Goal: Task Accomplishment & Management: Complete application form

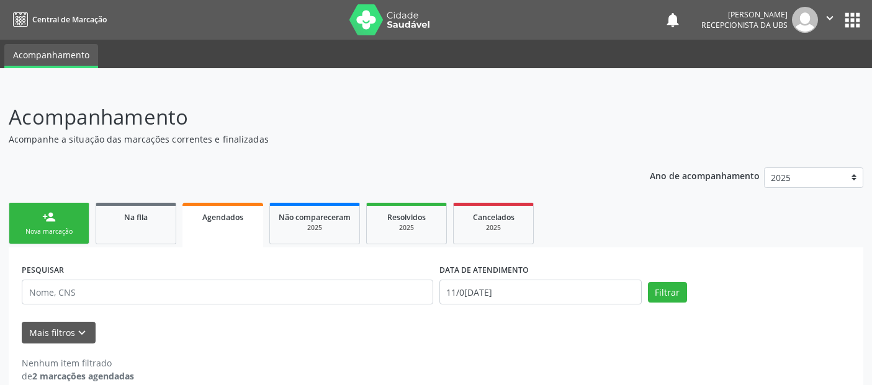
scroll to position [17, 0]
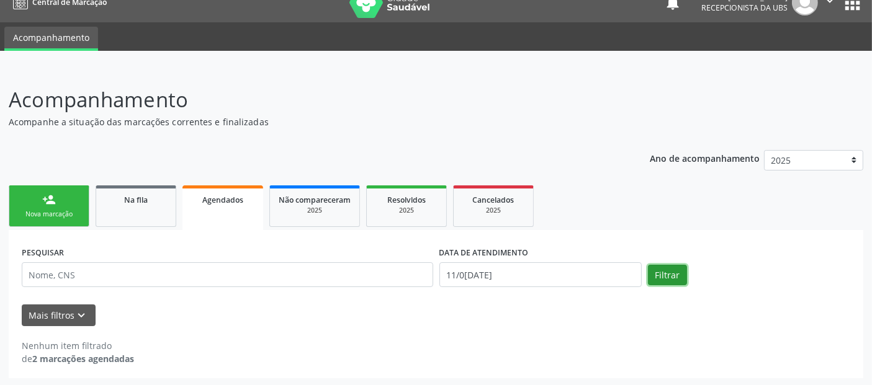
click at [665, 266] on button "Filtrar" at bounding box center [667, 275] width 39 height 21
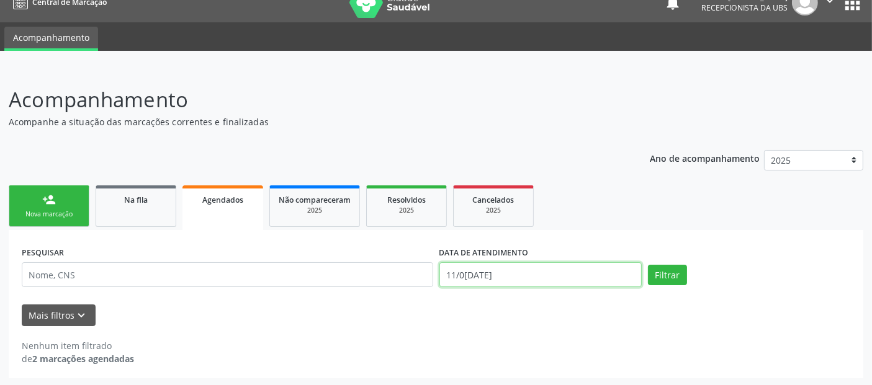
click at [610, 273] on input "11/0[DATE]" at bounding box center [540, 275] width 202 height 25
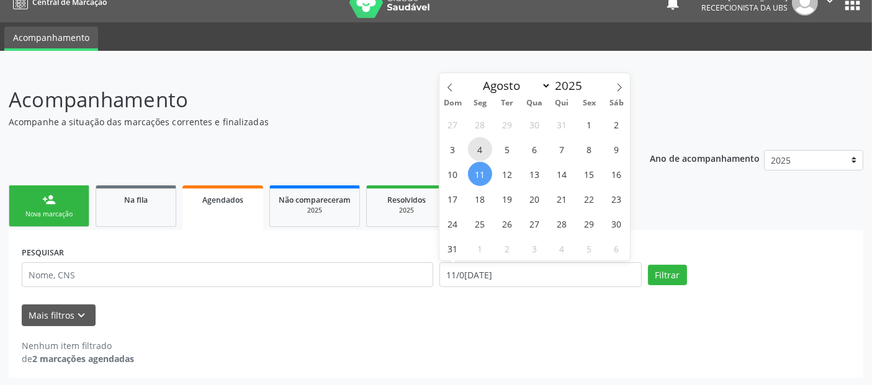
click at [472, 153] on span "4" at bounding box center [480, 149] width 24 height 24
type input "04[DATE]"
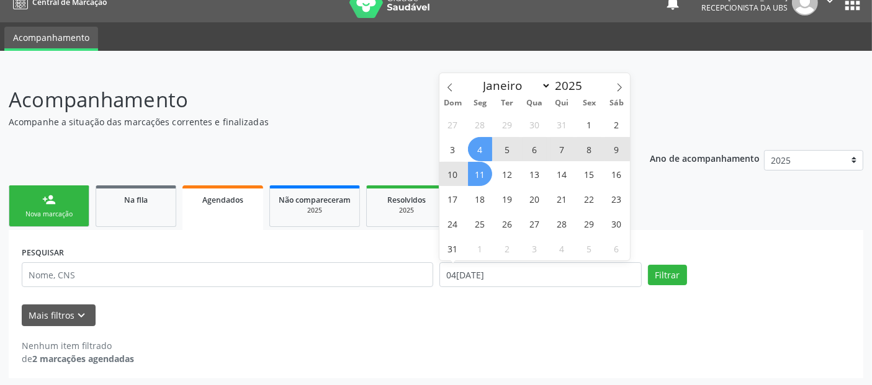
click at [479, 185] on span "11" at bounding box center [480, 174] width 24 height 24
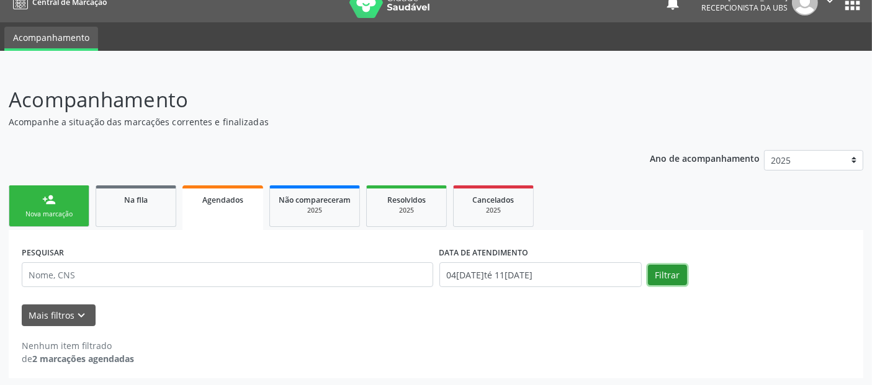
click at [659, 274] on button "Filtrar" at bounding box center [667, 275] width 39 height 21
click at [669, 274] on button "Filtrar" at bounding box center [667, 275] width 39 height 21
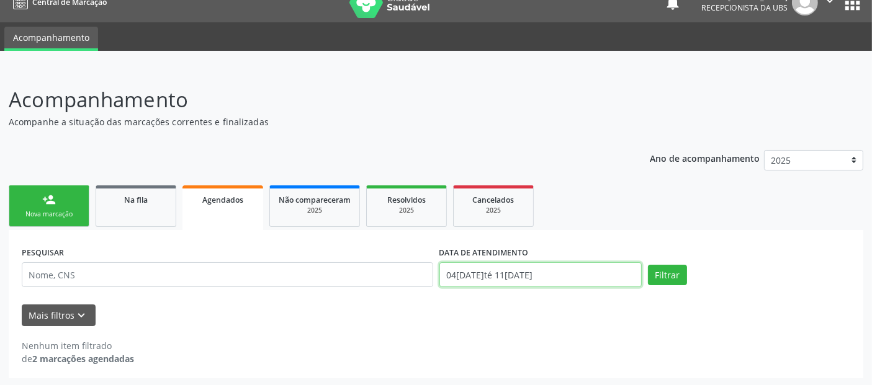
click at [582, 267] on input "04[DATE]té 11[DATE]" at bounding box center [540, 275] width 202 height 25
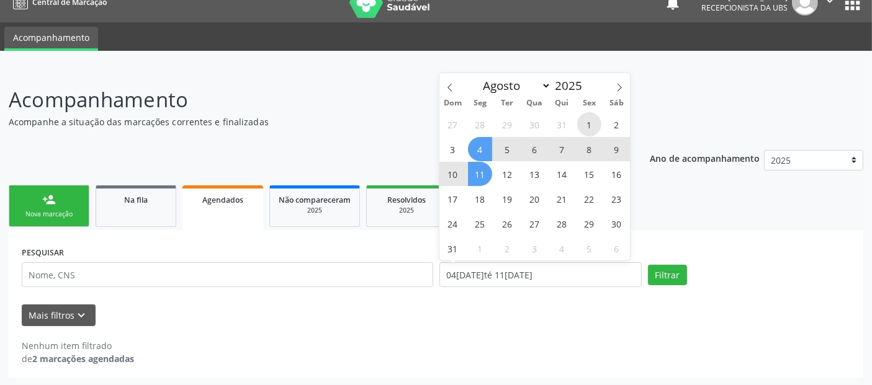
click at [590, 125] on span "1" at bounding box center [589, 124] width 24 height 24
type input "01[DATE]"
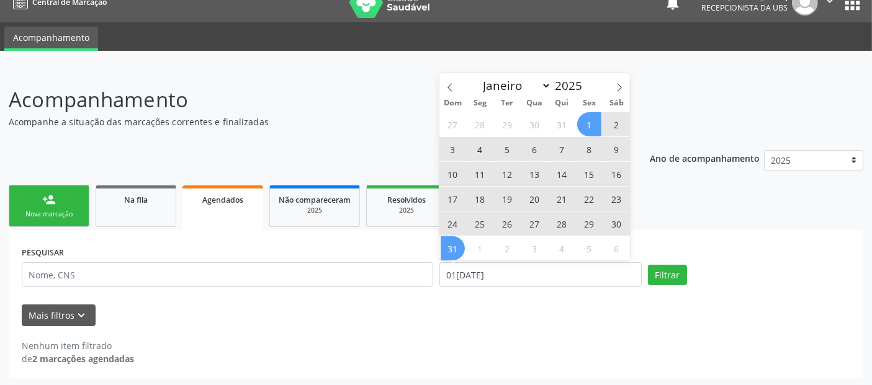
click at [461, 243] on span "31" at bounding box center [453, 249] width 24 height 24
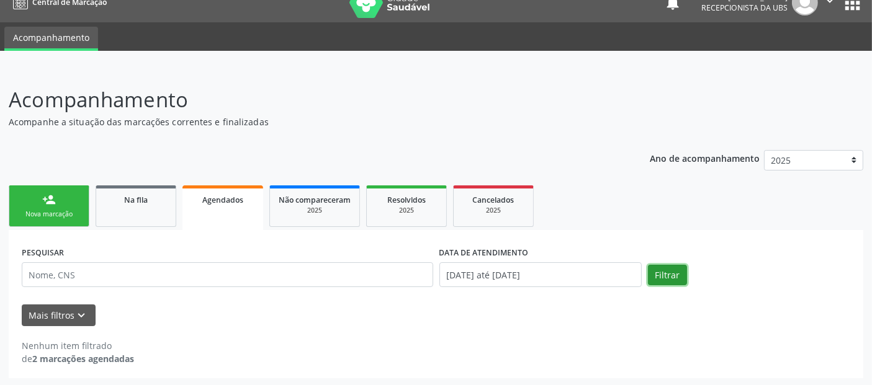
click at [659, 272] on button "Filtrar" at bounding box center [667, 275] width 39 height 21
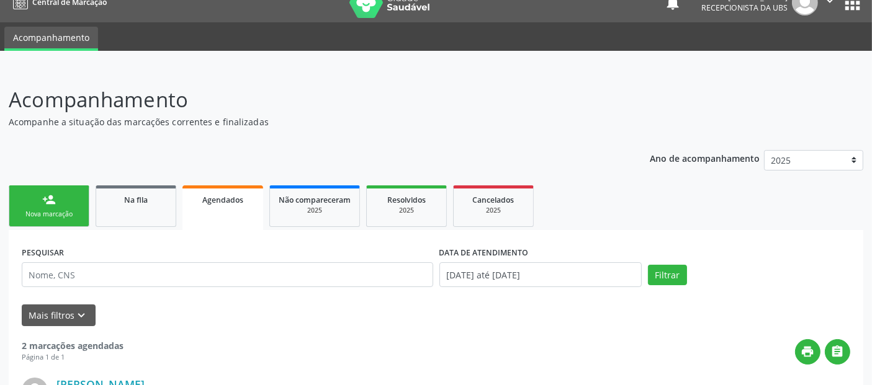
scroll to position [354, 0]
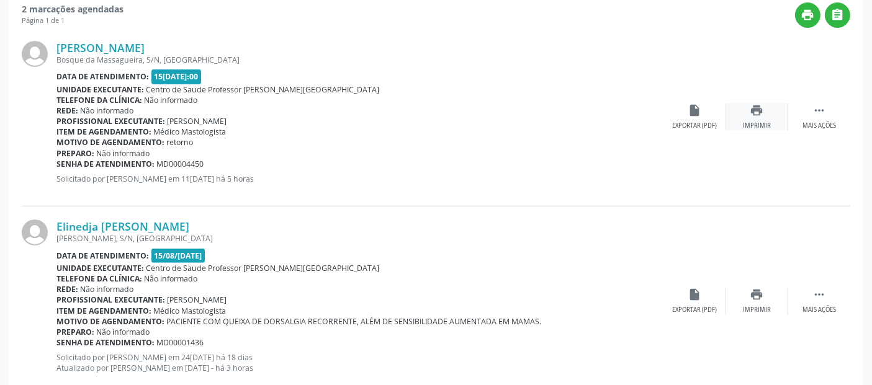
click at [765, 114] on div "print Imprimir" at bounding box center [757, 117] width 62 height 27
click at [764, 302] on div "print Imprimir" at bounding box center [757, 301] width 62 height 27
click at [145, 48] on link "[PERSON_NAME]" at bounding box center [100, 48] width 88 height 14
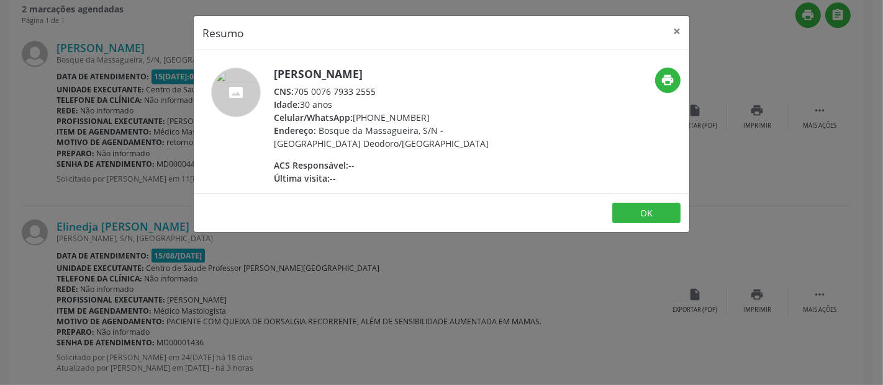
click at [325, 88] on div "CNS: 705 0076 7933 2555" at bounding box center [394, 91] width 241 height 13
click at [331, 92] on div "CNS: 705 0076 7933 2555" at bounding box center [394, 91] width 241 height 13
click at [309, 85] on div "CNS: 705 0076 7933 2555" at bounding box center [394, 91] width 241 height 13
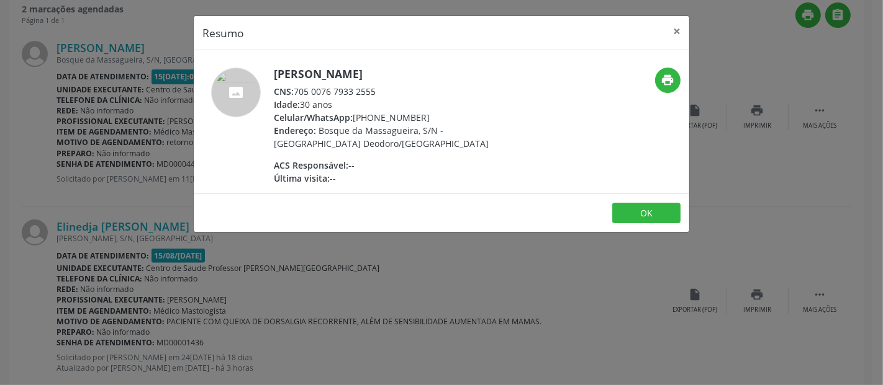
drag, startPoint x: 295, startPoint y: 91, endPoint x: 381, endPoint y: 88, distance: 85.7
click at [381, 88] on div "CNS: 705 0076 7933 2555" at bounding box center [394, 91] width 241 height 13
copy div "705 0076 7933 2555"
click at [674, 29] on button "×" at bounding box center [676, 31] width 25 height 30
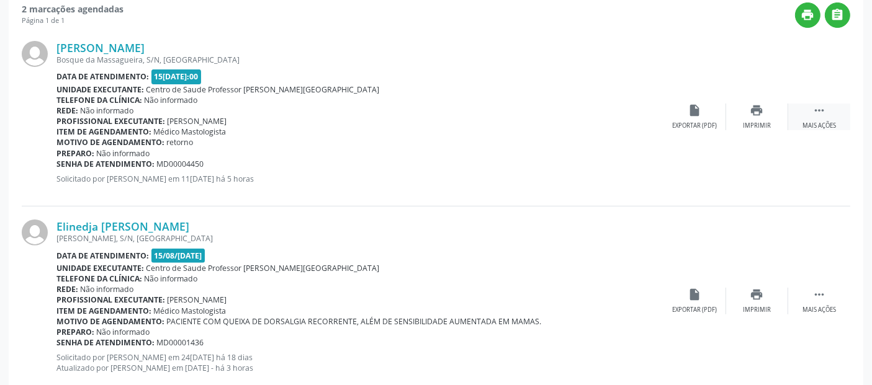
click at [826, 114] on div " Mais ações" at bounding box center [819, 117] width 62 height 27
click at [145, 42] on link "[PERSON_NAME]" at bounding box center [100, 48] width 88 height 14
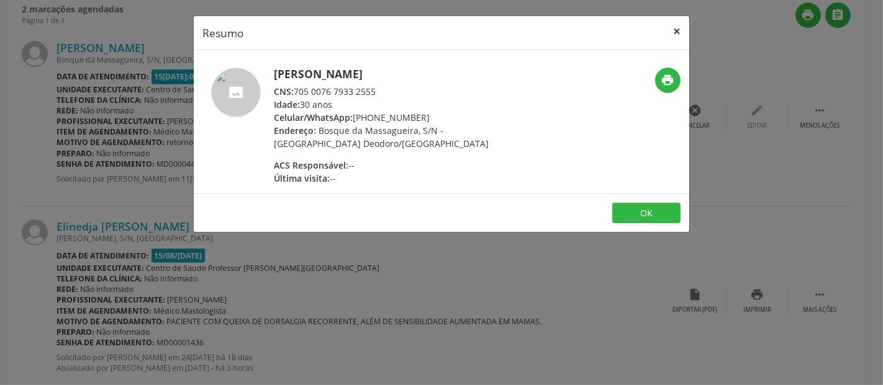
click at [674, 29] on button "×" at bounding box center [676, 31] width 25 height 30
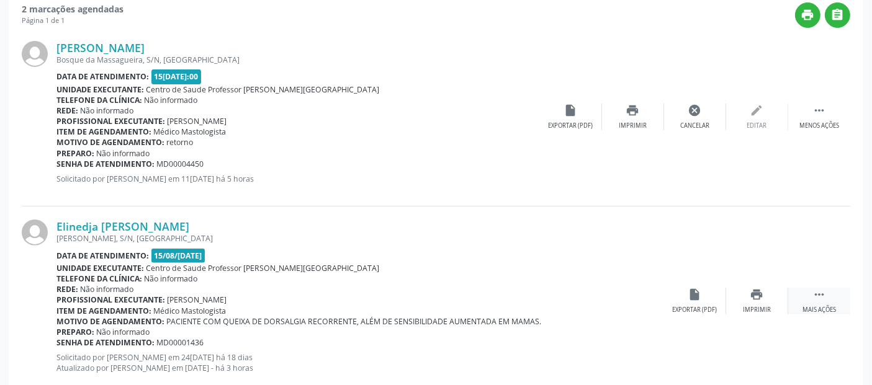
click at [810, 309] on div "Mais ações" at bounding box center [820, 310] width 34 height 9
click at [770, 305] on div "edit Editar" at bounding box center [757, 301] width 62 height 27
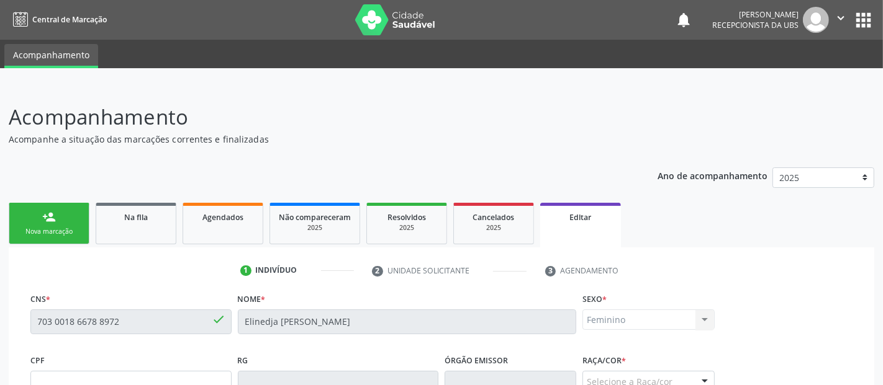
click at [770, 305] on div "CNS * 703 0018 6678 8972 done Nome * [PERSON_NAME] * Feminino Masculino Feminin…" at bounding box center [441, 321] width 828 height 61
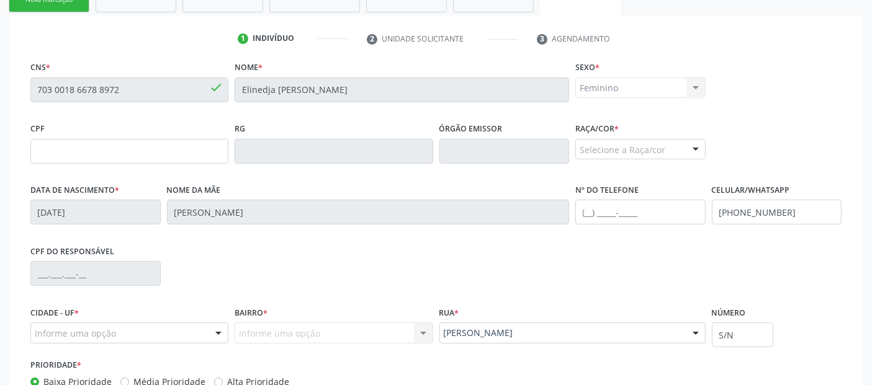
scroll to position [319, 0]
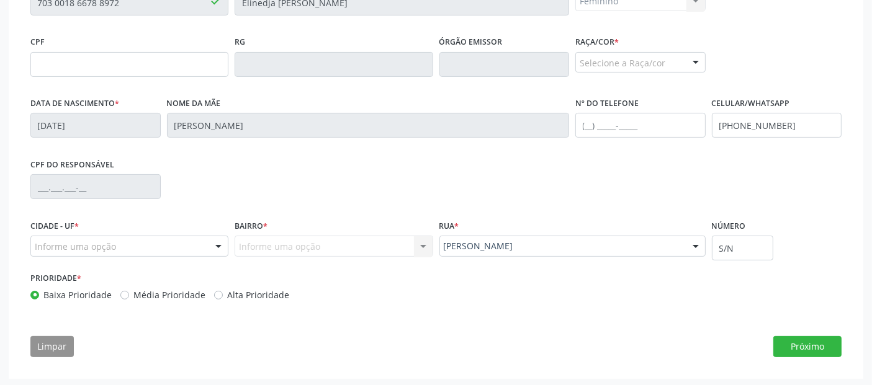
click at [175, 247] on div "Informe uma opção" at bounding box center [129, 246] width 198 height 21
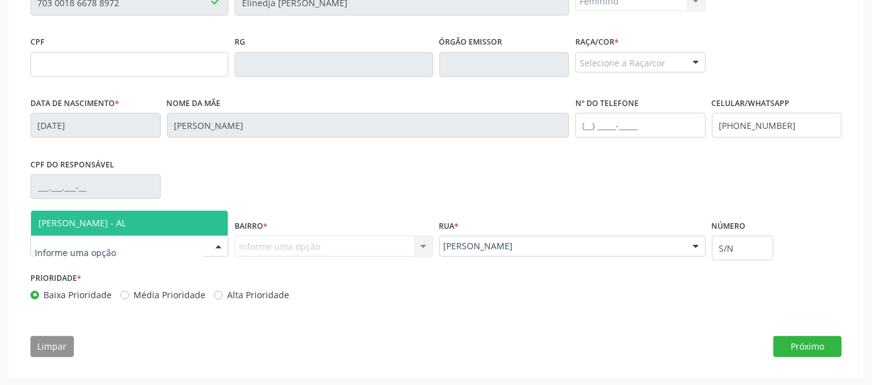
click at [158, 223] on span "[PERSON_NAME] - AL" at bounding box center [129, 223] width 197 height 25
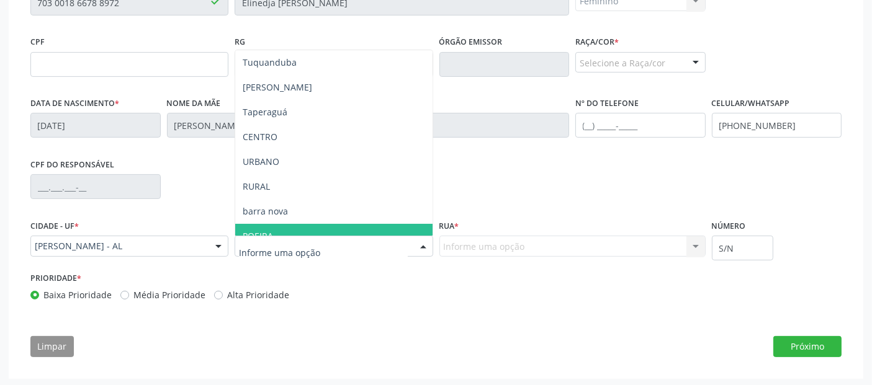
click at [377, 250] on input "text" at bounding box center [323, 252] width 168 height 25
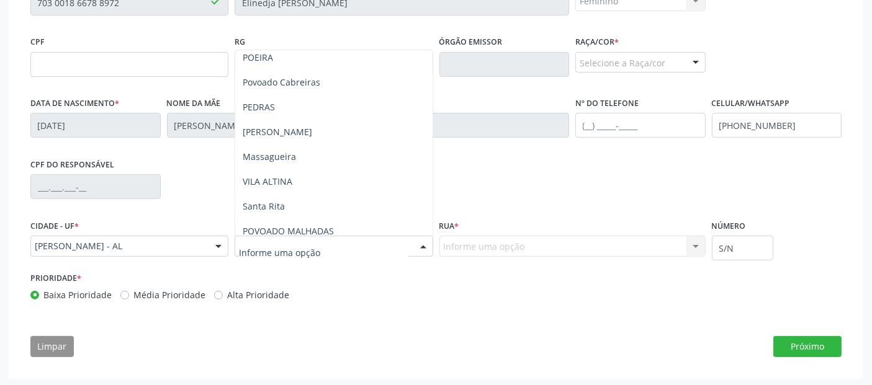
scroll to position [184, 0]
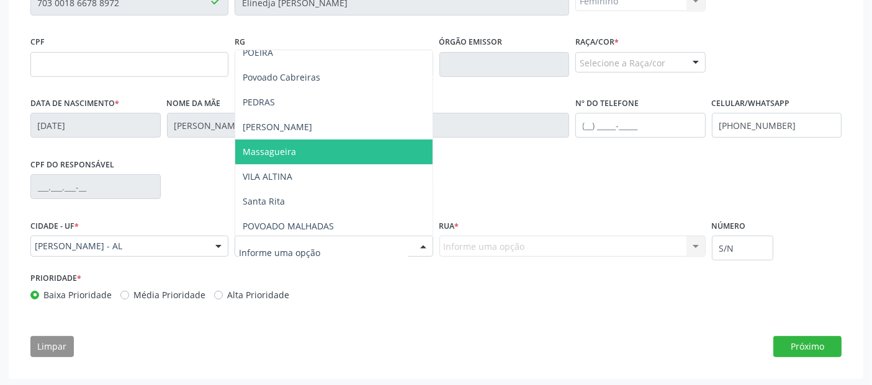
click at [333, 146] on span "Massagueira" at bounding box center [333, 152] width 197 height 25
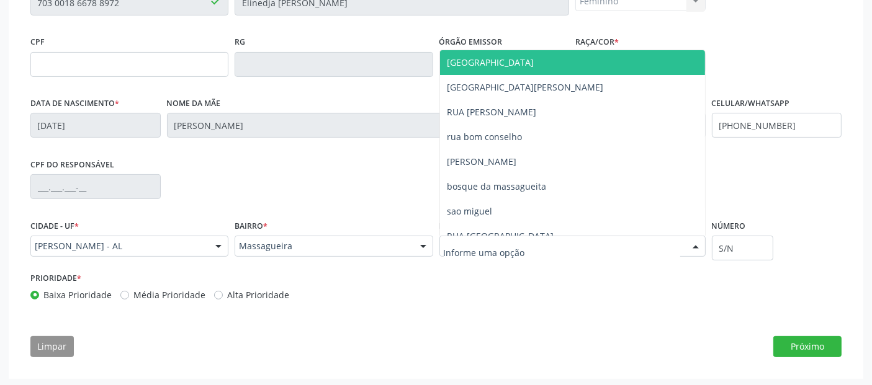
click at [541, 245] on div at bounding box center [572, 246] width 266 height 21
type input "h"
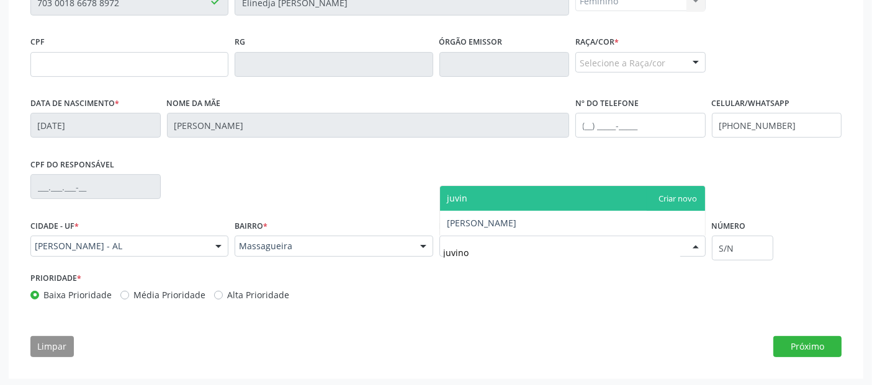
type input "juvino"
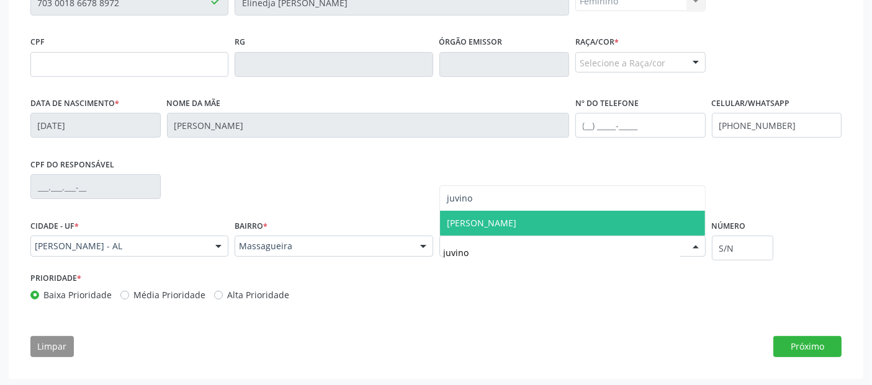
click at [543, 227] on span "[PERSON_NAME]" at bounding box center [572, 223] width 265 height 25
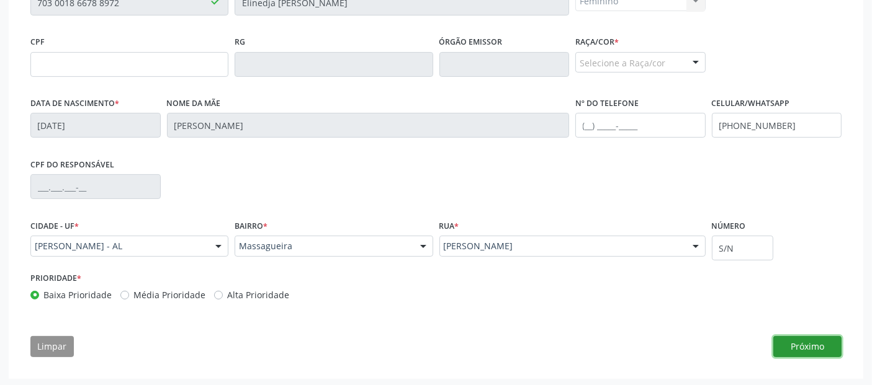
click at [802, 336] on button "Próximo" at bounding box center [807, 346] width 68 height 21
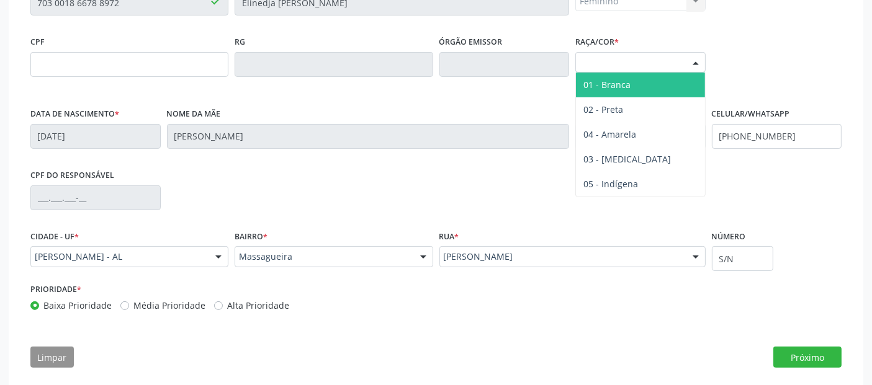
click at [646, 59] on div "Selecione a Raça/cor" at bounding box center [640, 62] width 130 height 21
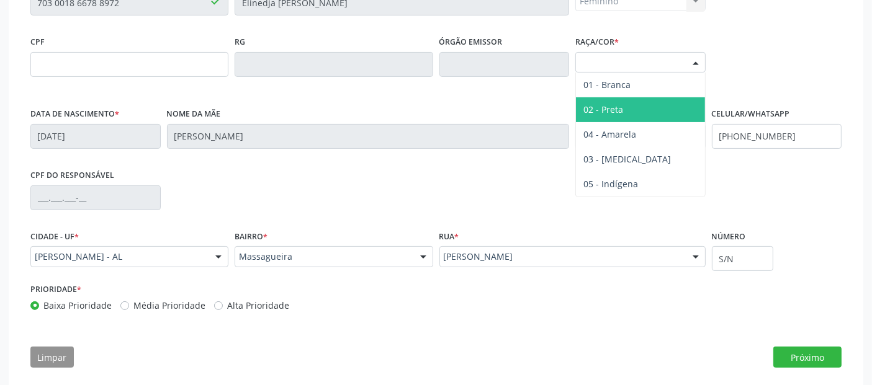
click at [626, 81] on span "01 - Branca" at bounding box center [607, 85] width 47 height 12
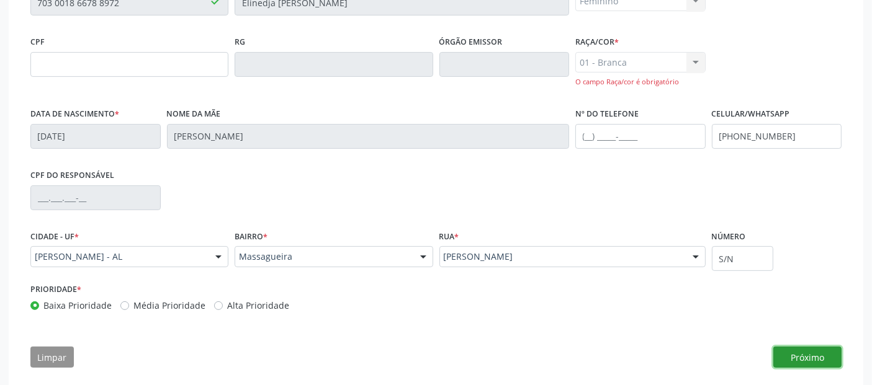
click at [818, 353] on button "Próximo" at bounding box center [807, 357] width 68 height 21
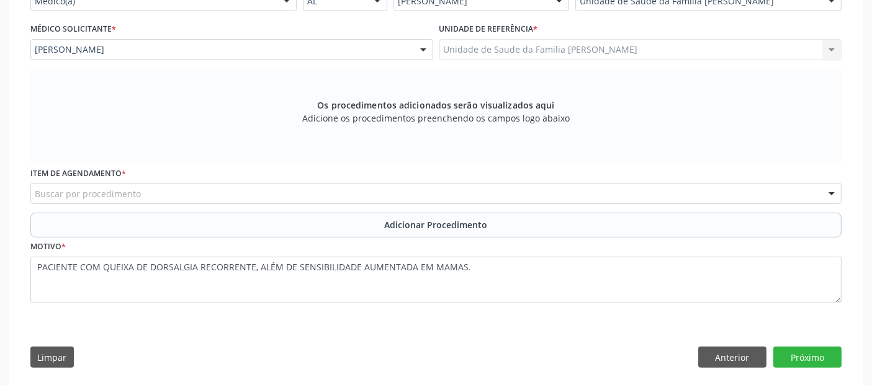
click at [349, 189] on div "Buscar por procedimento" at bounding box center [435, 193] width 811 height 21
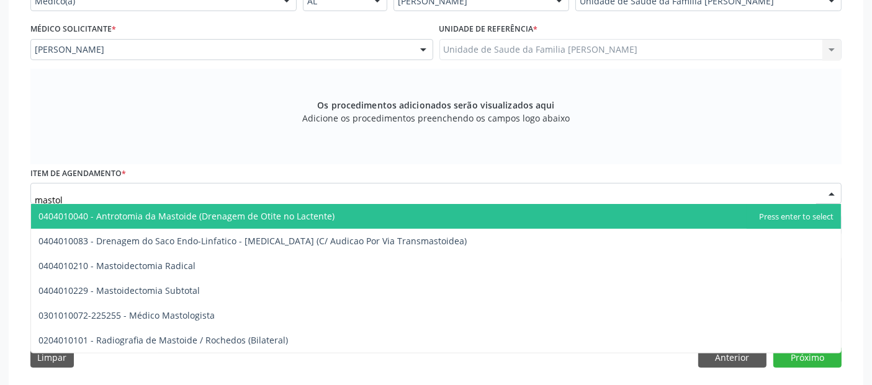
type input "mastolo"
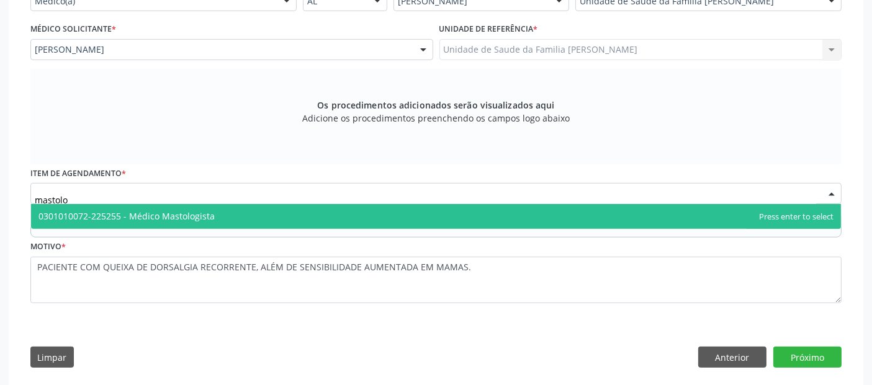
click at [302, 211] on span "0301010072-225255 - Médico Mastologista" at bounding box center [436, 216] width 810 height 25
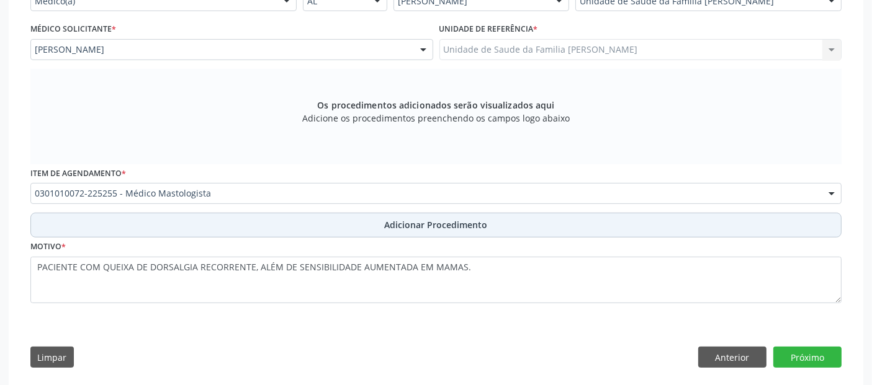
click at [728, 228] on button "Adicionar Procedimento" at bounding box center [435, 225] width 811 height 25
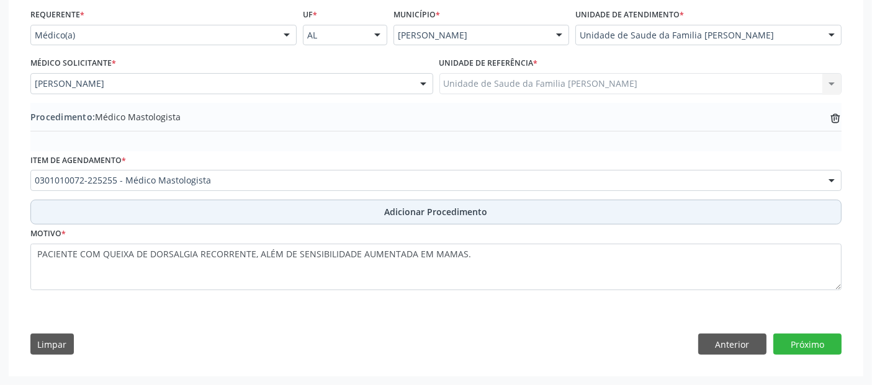
scroll to position [282, 0]
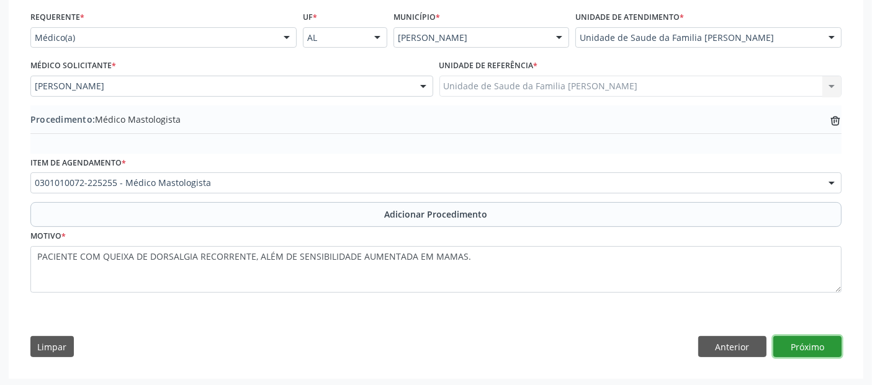
click at [836, 348] on button "Próximo" at bounding box center [807, 346] width 68 height 21
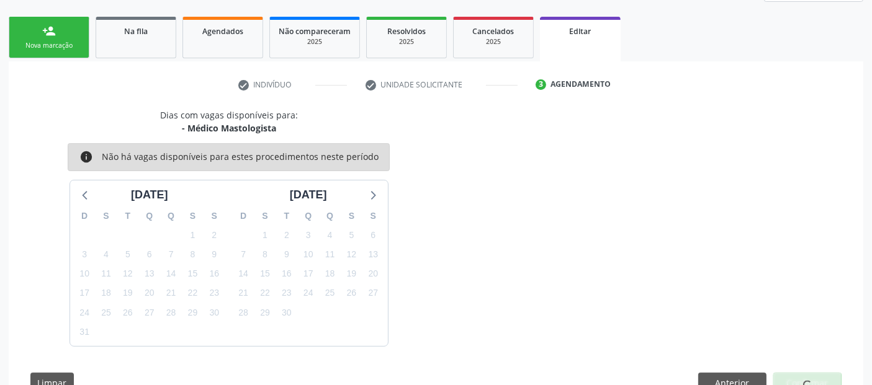
scroll to position [223, 0]
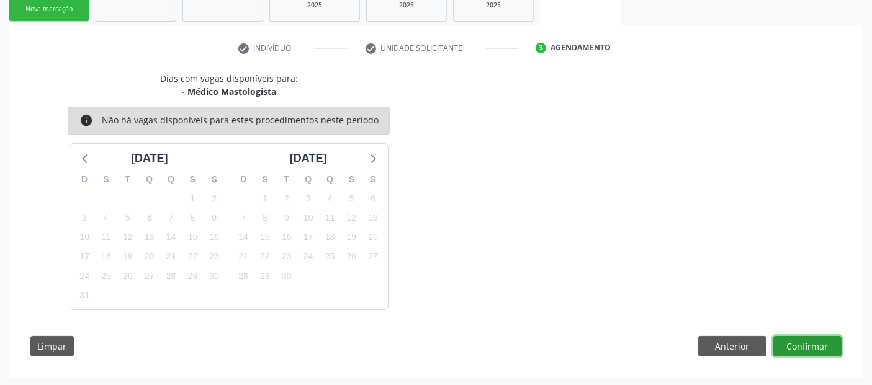
click at [836, 348] on button "Confirmar" at bounding box center [807, 346] width 68 height 21
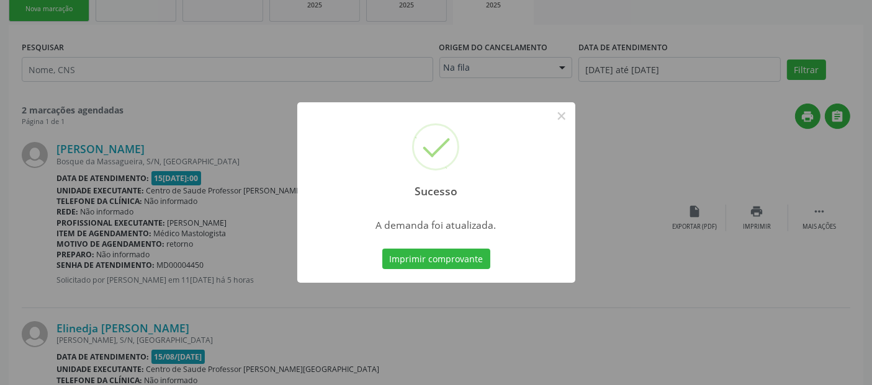
scroll to position [0, 0]
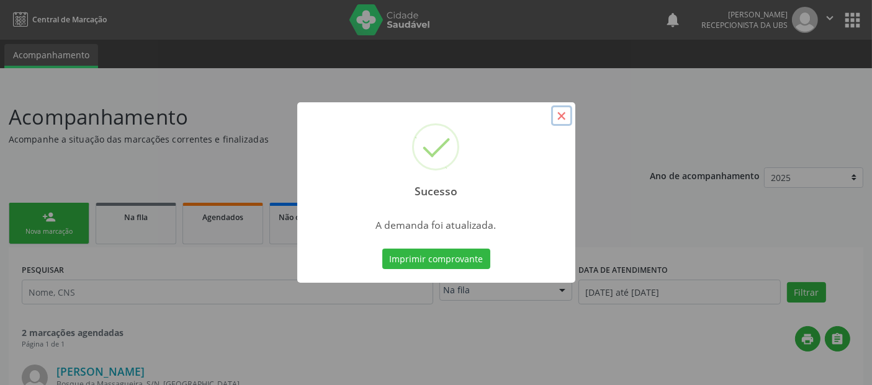
click at [555, 116] on button "×" at bounding box center [561, 116] width 21 height 21
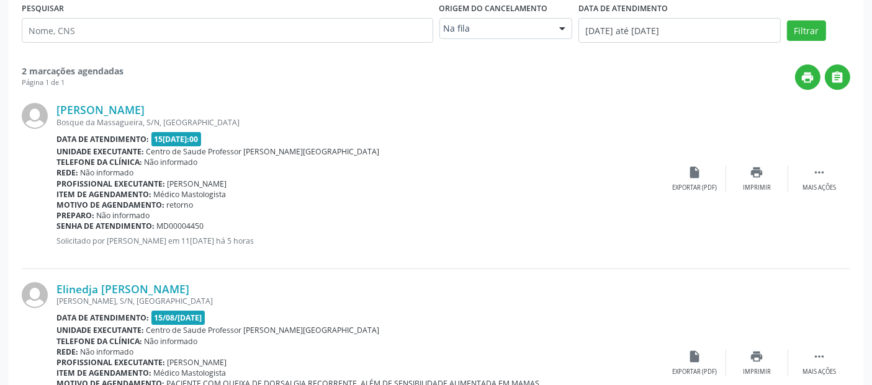
scroll to position [354, 0]
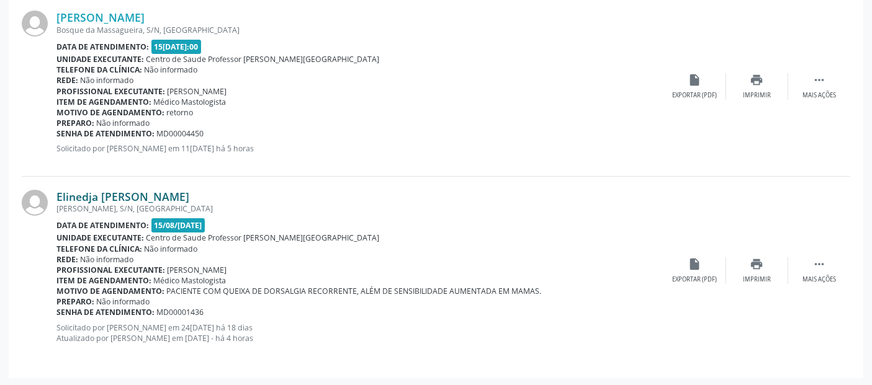
click at [95, 196] on link "Elinedja [PERSON_NAME]" at bounding box center [122, 197] width 133 height 14
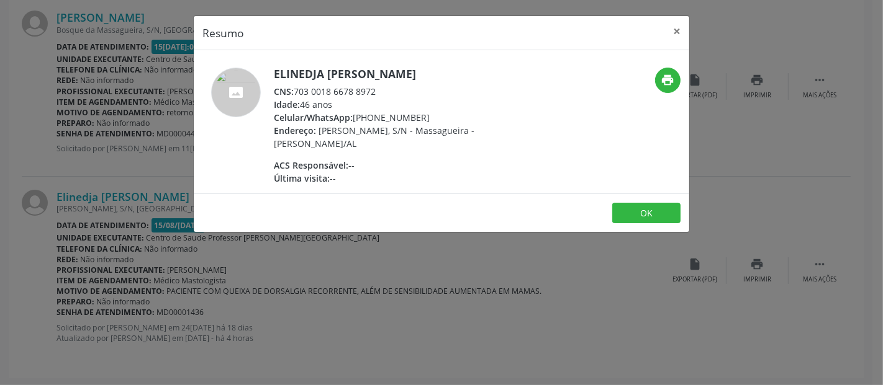
click at [360, 86] on div "CNS: 703 0018 6678 8972" at bounding box center [394, 91] width 241 height 13
click at [299, 90] on div "CNS: 703 0018 6678 8972" at bounding box center [394, 91] width 241 height 13
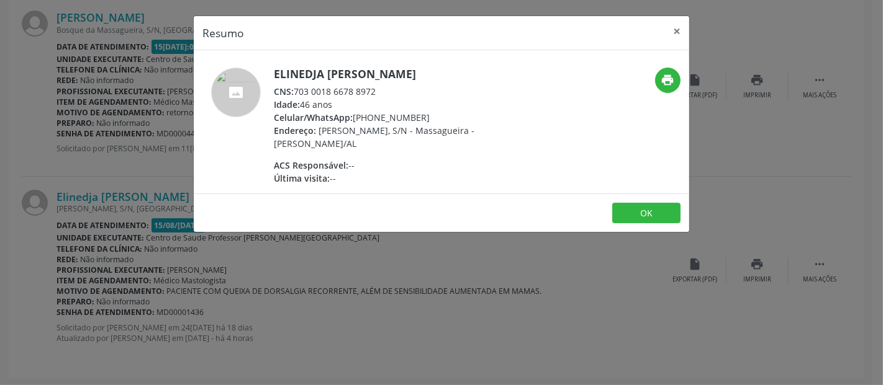
click at [300, 71] on h5 "Elinedja [PERSON_NAME]" at bounding box center [394, 74] width 241 height 13
drag, startPoint x: 296, startPoint y: 91, endPoint x: 374, endPoint y: 91, distance: 78.2
click at [374, 91] on div "CNS: 703 0018 6678 8972" at bounding box center [394, 91] width 241 height 13
click at [684, 27] on button "×" at bounding box center [676, 31] width 25 height 30
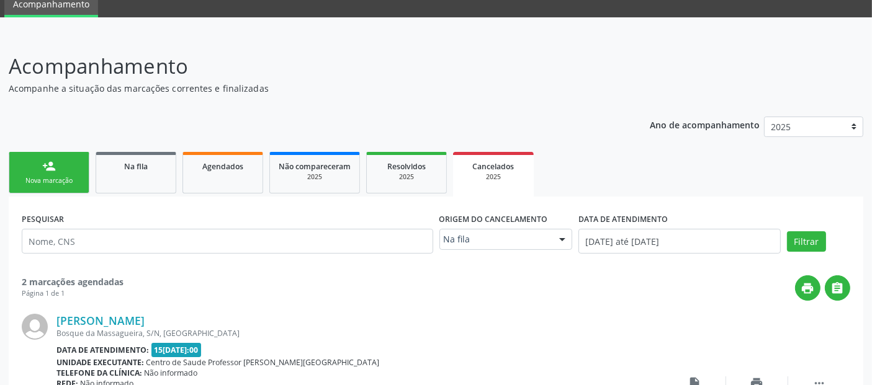
scroll to position [0, 0]
